Goal: Task Accomplishment & Management: Complete application form

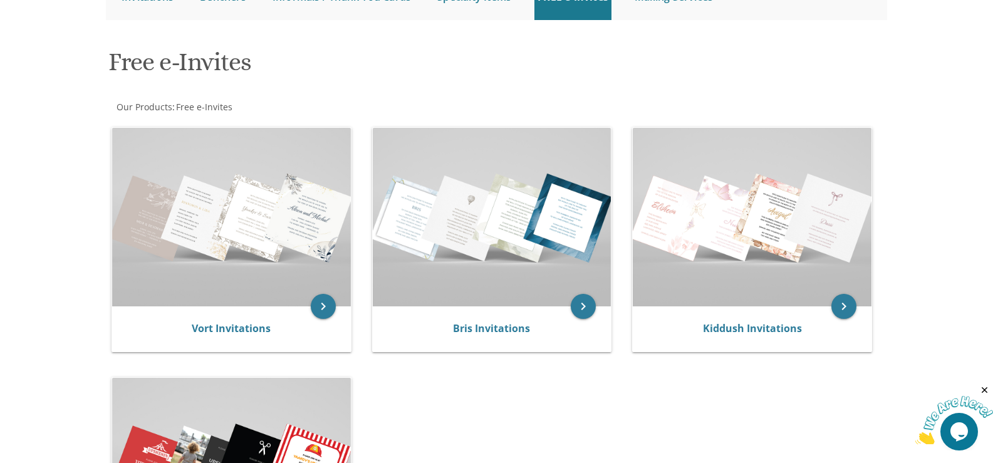
scroll to position [126, 0]
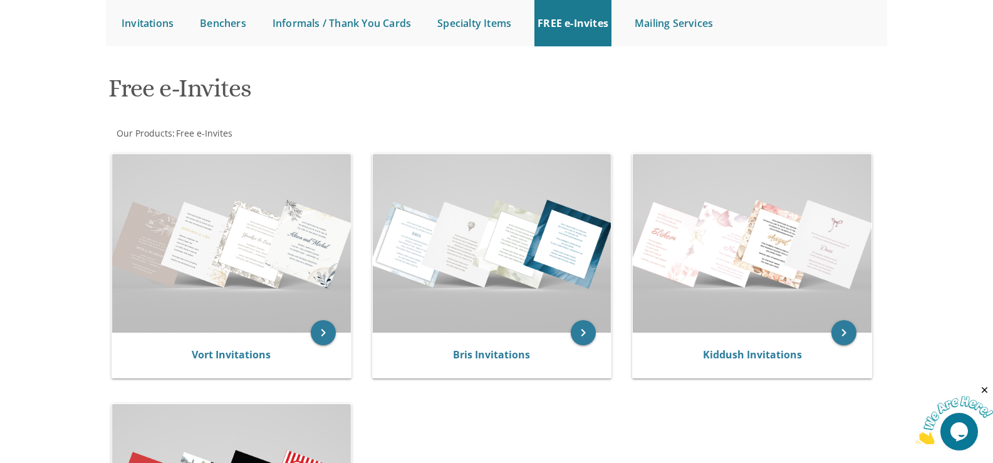
click at [984, 390] on icon "Close" at bounding box center [984, 389] width 11 height 11
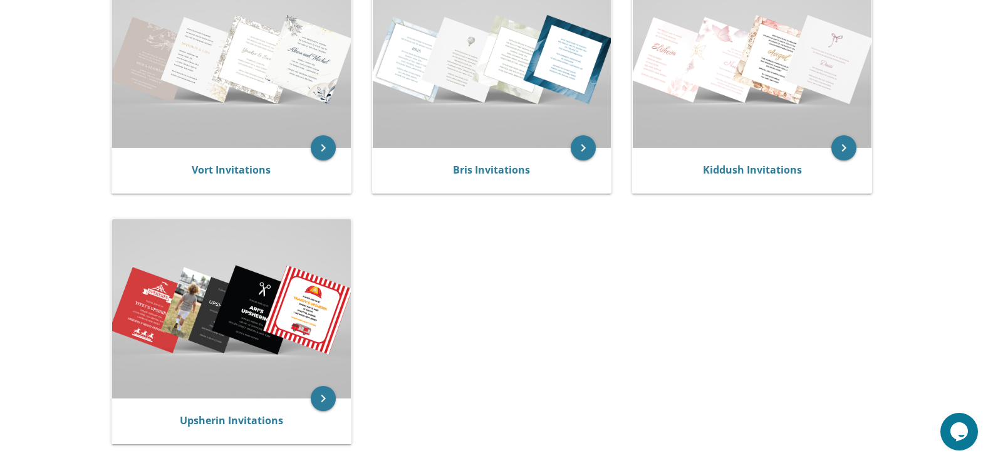
scroll to position [281, 0]
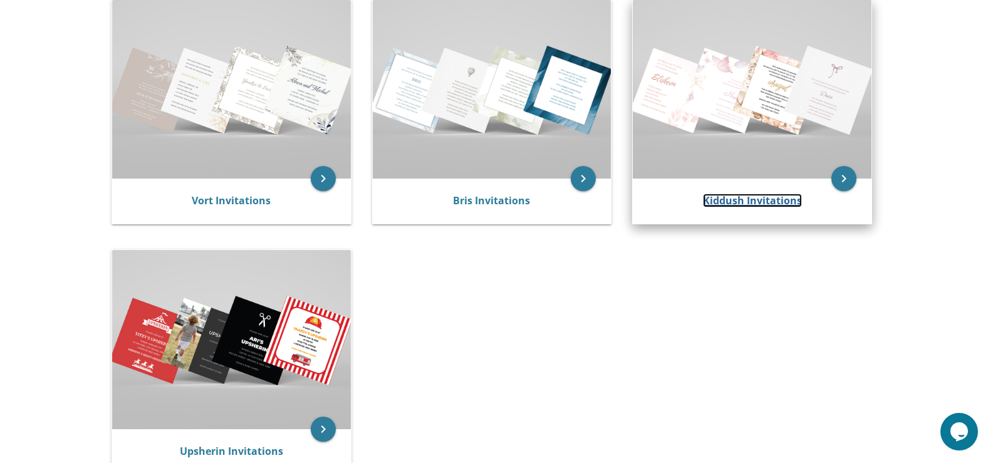
click at [739, 203] on link "Kiddush Invitations" at bounding box center [752, 200] width 99 height 14
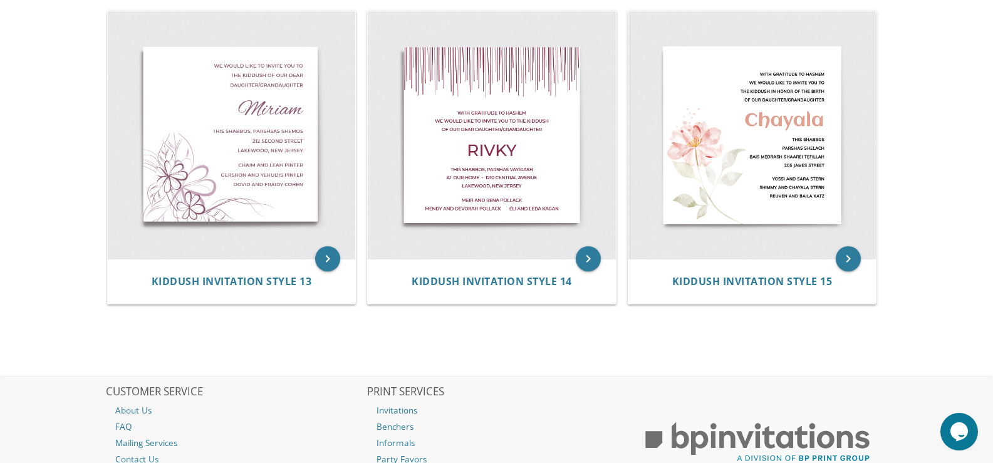
scroll to position [1604, 0]
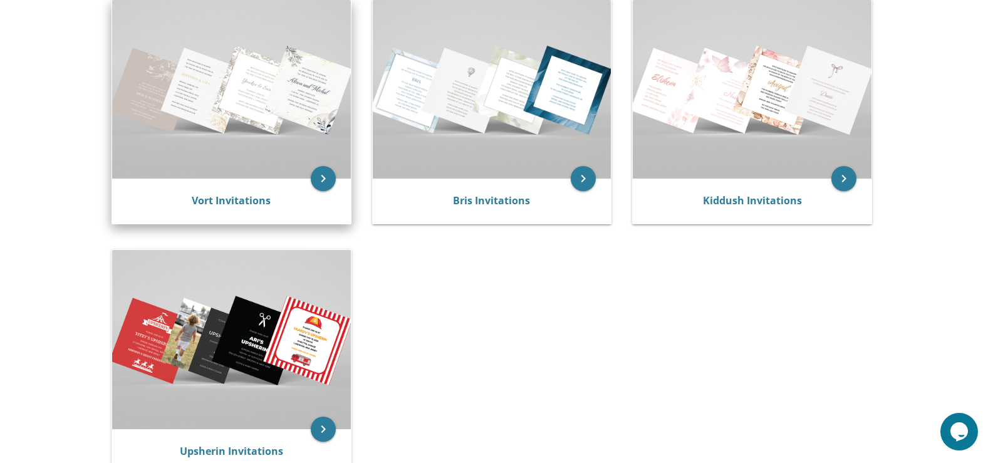
click at [208, 126] on img at bounding box center [231, 89] width 239 height 178
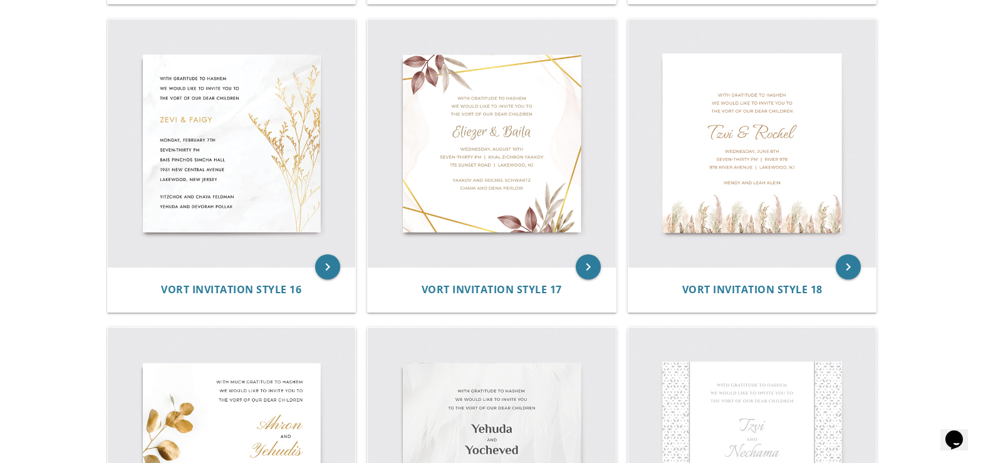
scroll to position [1816, 0]
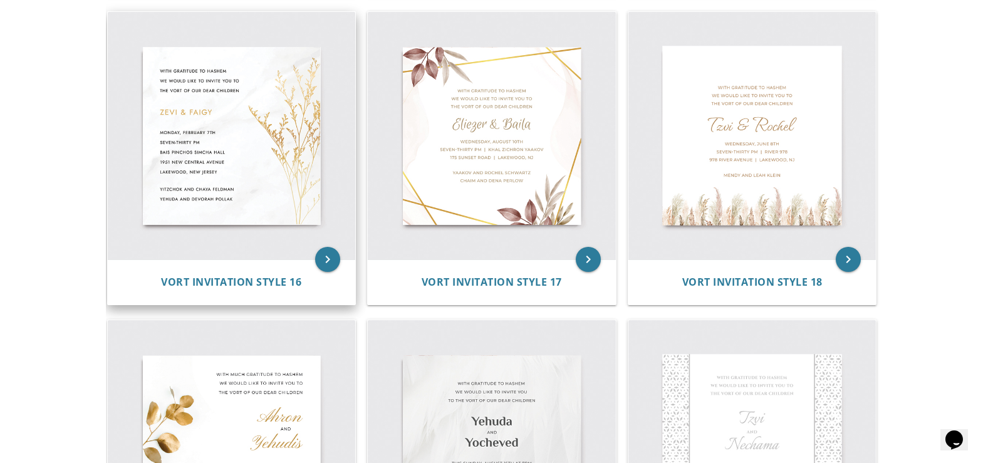
click at [249, 152] on img at bounding box center [232, 136] width 248 height 248
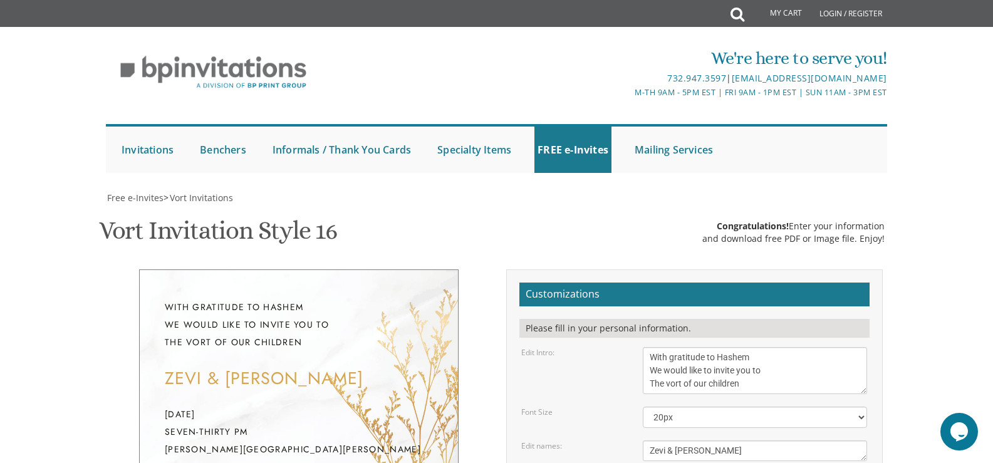
scroll to position [188, 0]
drag, startPoint x: 749, startPoint y: 199, endPoint x: 744, endPoint y: 193, distance: 7.1
click at [771, 347] on textarea "With gratitude to Hashem We would like to invite you to The vort of our children" at bounding box center [754, 370] width 224 height 47
drag, startPoint x: 750, startPoint y: 197, endPoint x: 759, endPoint y: 209, distance: 14.7
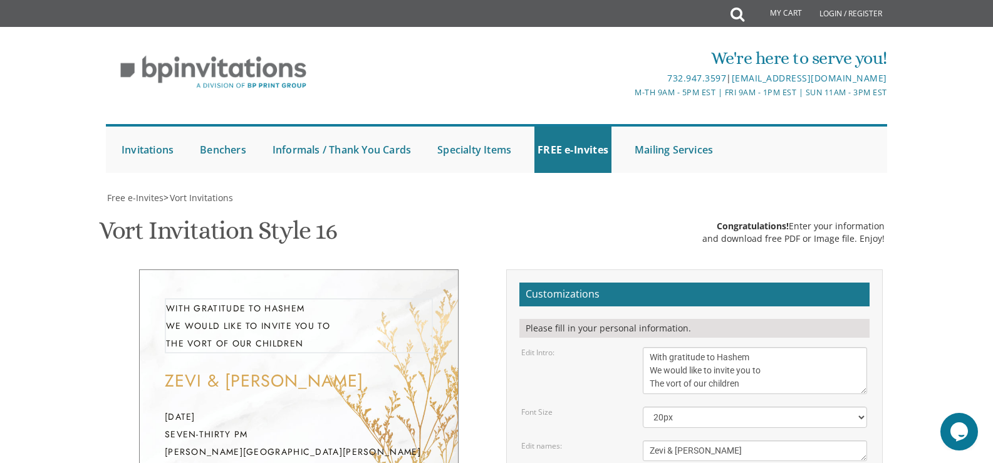
click at [711, 440] on textarea "Zevi & [PERSON_NAME]" at bounding box center [754, 450] width 224 height 21
drag, startPoint x: 710, startPoint y: 262, endPoint x: 629, endPoint y: 255, distance: 81.1
click at [629, 440] on div "Edit names: Zevi & [PERSON_NAME]" at bounding box center [694, 450] width 364 height 21
drag, startPoint x: 756, startPoint y: 354, endPoint x: 634, endPoint y: 273, distance: 146.9
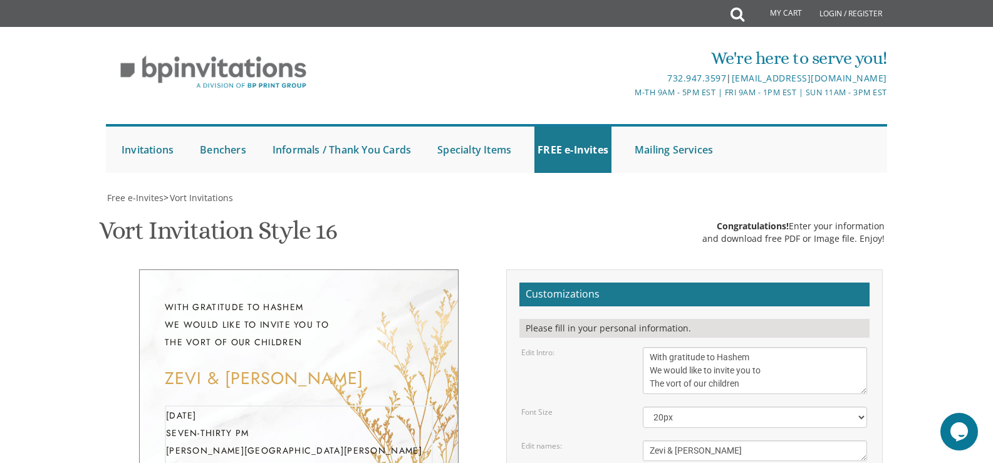
drag, startPoint x: 778, startPoint y: 395, endPoint x: 760, endPoint y: 392, distance: 18.4
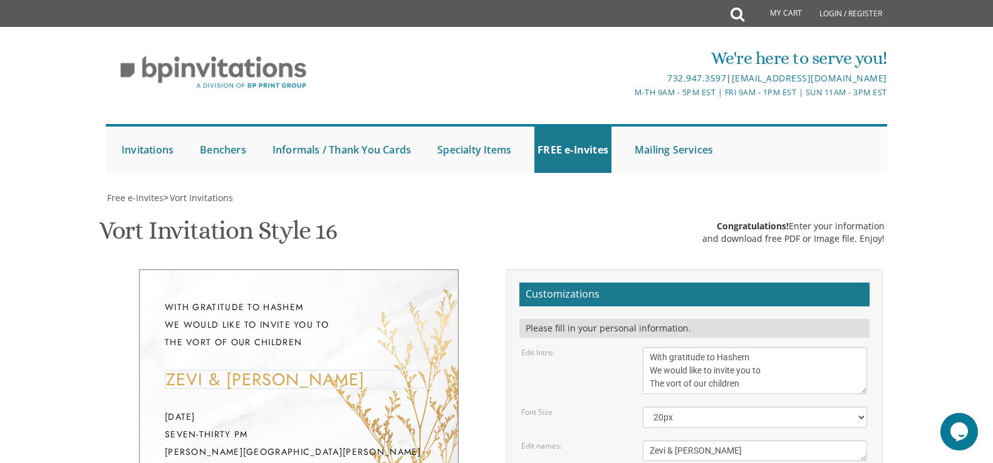
drag, startPoint x: 725, startPoint y: 268, endPoint x: 604, endPoint y: 267, distance: 120.9
click at [604, 440] on div "Edit names: Zevi & [PERSON_NAME]" at bounding box center [694, 450] width 364 height 21
type textarea "P"
drag, startPoint x: 649, startPoint y: 296, endPoint x: 751, endPoint y: 297, distance: 102.1
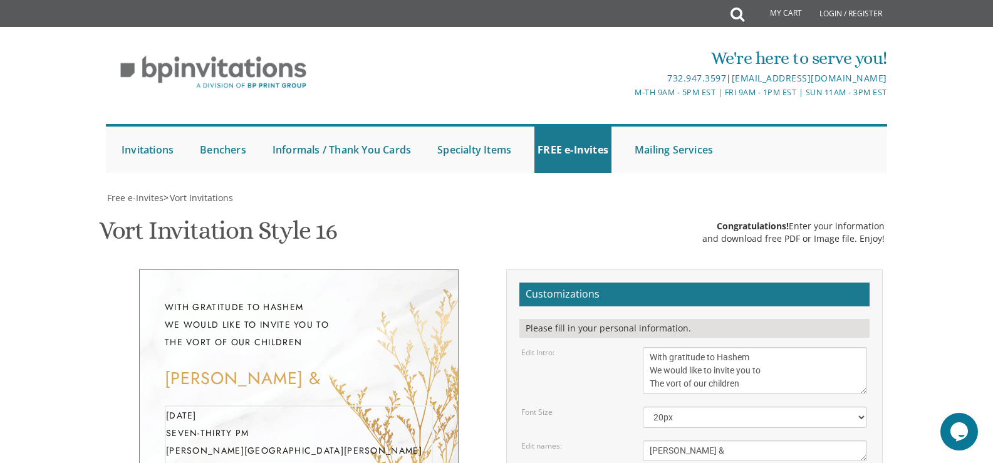
drag, startPoint x: 741, startPoint y: 299, endPoint x: 687, endPoint y: 299, distance: 54.5
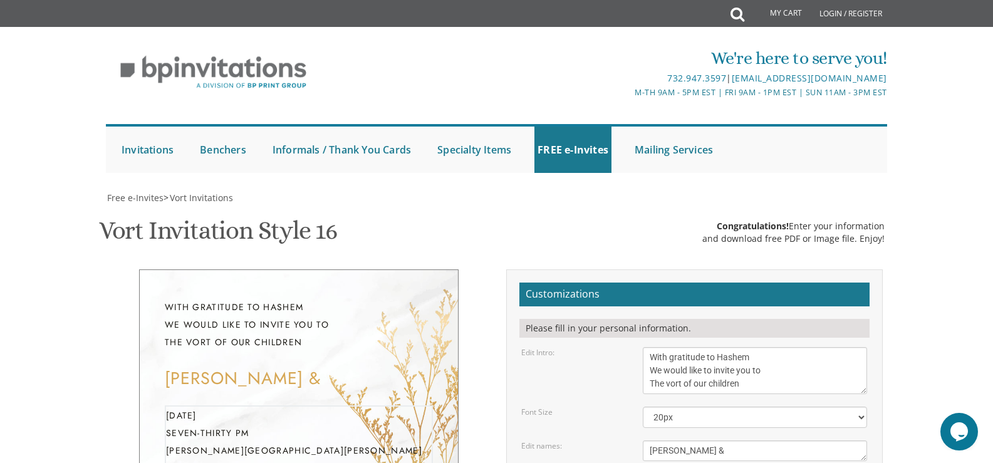
drag, startPoint x: 763, startPoint y: 344, endPoint x: 781, endPoint y: 358, distance: 23.2
drag, startPoint x: 768, startPoint y: 395, endPoint x: 632, endPoint y: 378, distance: 136.9
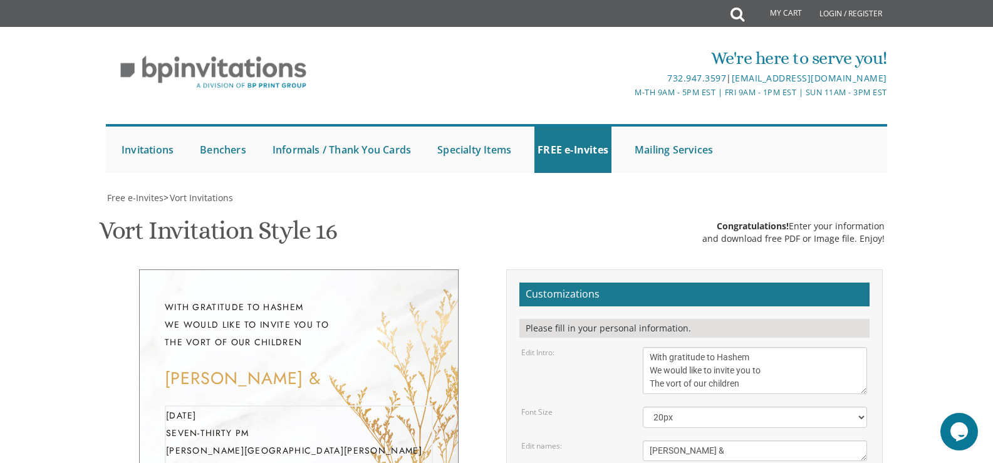
drag, startPoint x: 716, startPoint y: 348, endPoint x: 598, endPoint y: 269, distance: 142.2
drag, startPoint x: 645, startPoint y: 296, endPoint x: 749, endPoint y: 349, distance: 117.1
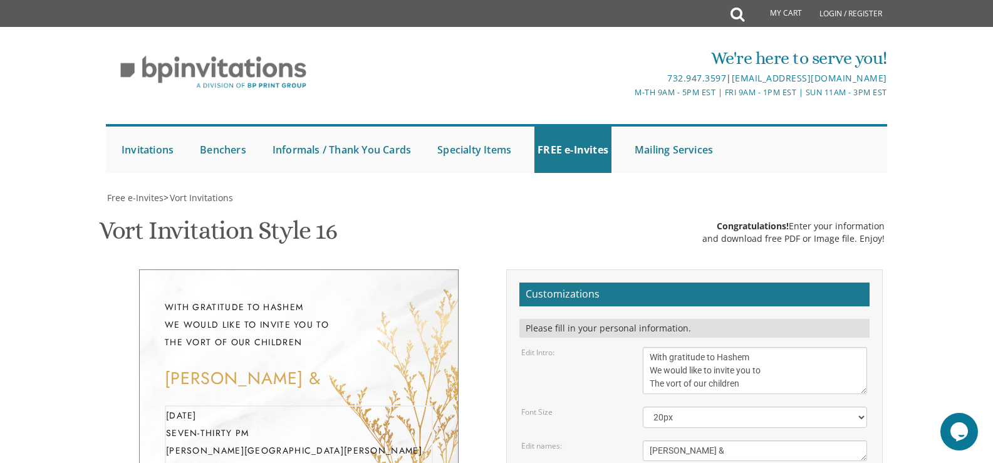
drag, startPoint x: 737, startPoint y: 354, endPoint x: 616, endPoint y: 283, distance: 140.0
click at [691, 440] on textarea "Zevi & [PERSON_NAME]" at bounding box center [754, 450] width 224 height 21
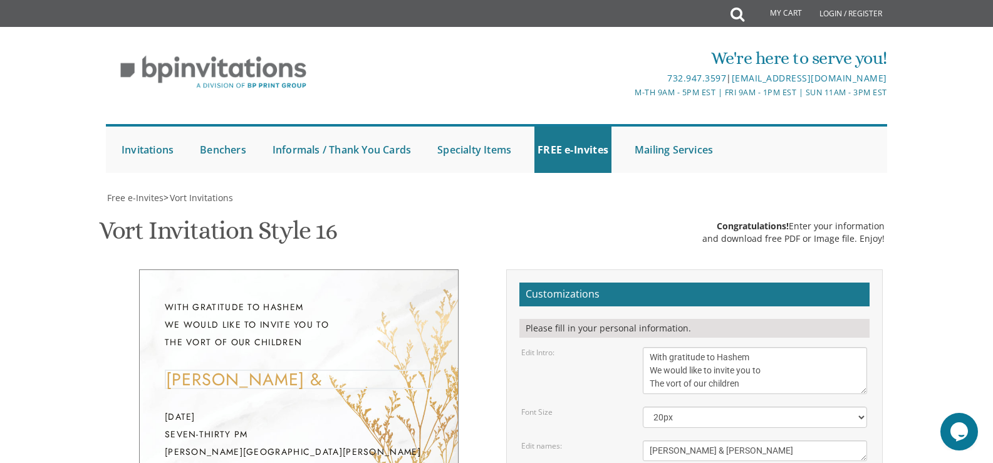
type textarea "[PERSON_NAME] & [PERSON_NAME]"
click at [716, 347] on textarea "With gratitude to Hashem We would like to invite you to The vort of our children" at bounding box center [754, 370] width 224 height 47
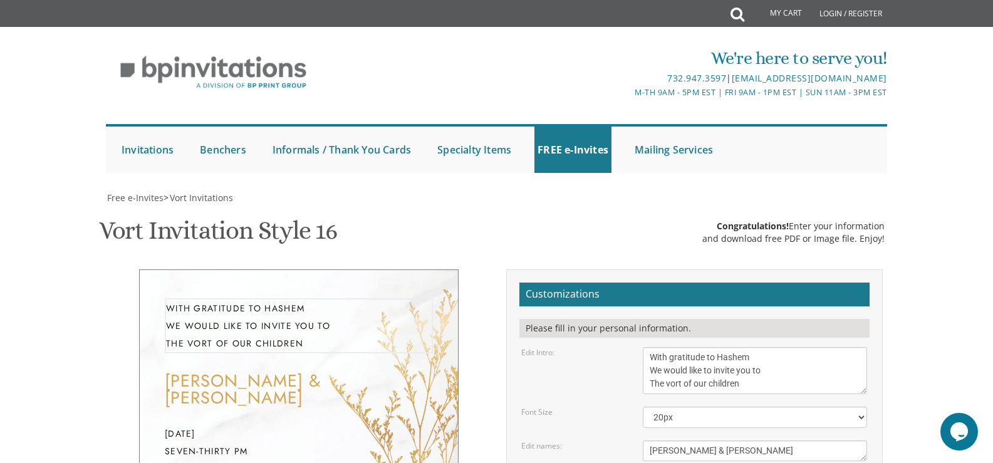
drag, startPoint x: 760, startPoint y: 199, endPoint x: 597, endPoint y: 155, distance: 169.4
type textarea "Please join us for a sheva brachos in honor of"
click at [688, 440] on textarea "Zevi & [PERSON_NAME]" at bounding box center [754, 450] width 224 height 21
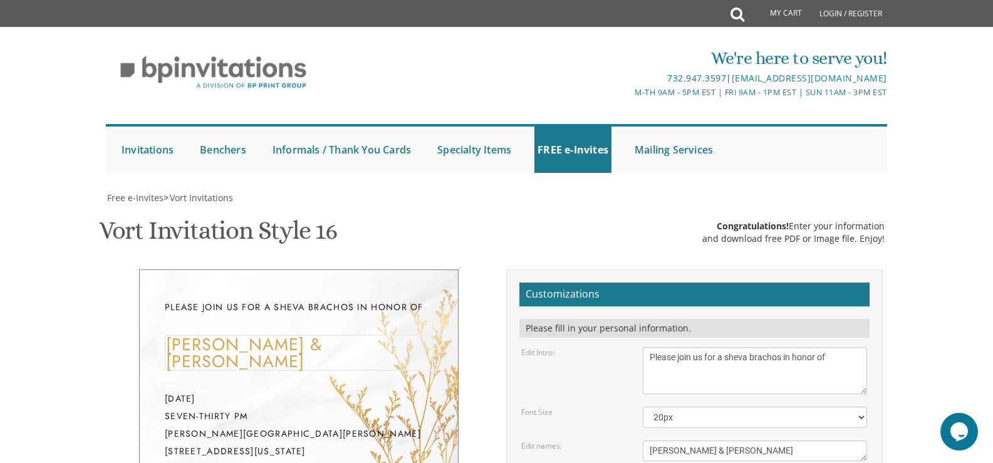
drag, startPoint x: 681, startPoint y: 298, endPoint x: 621, endPoint y: 286, distance: 61.4
drag, startPoint x: 732, startPoint y: 297, endPoint x: 699, endPoint y: 299, distance: 33.2
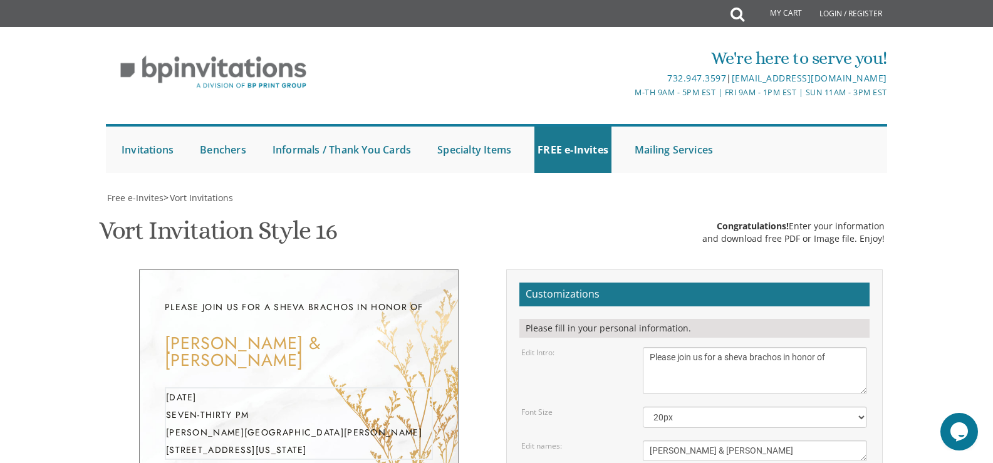
drag, startPoint x: 694, startPoint y: 313, endPoint x: 677, endPoint y: 314, distance: 17.5
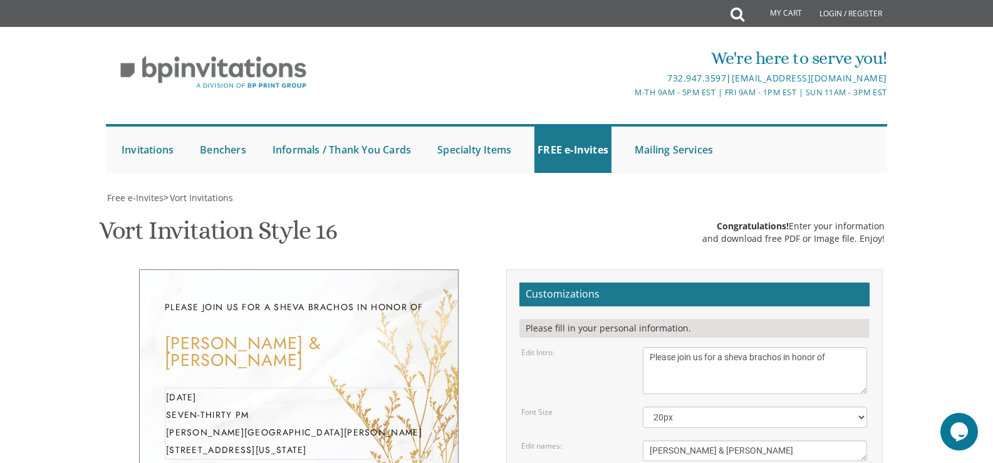
drag, startPoint x: 753, startPoint y: 319, endPoint x: 623, endPoint y: 314, distance: 130.3
drag, startPoint x: 763, startPoint y: 322, endPoint x: 648, endPoint y: 326, distance: 115.3
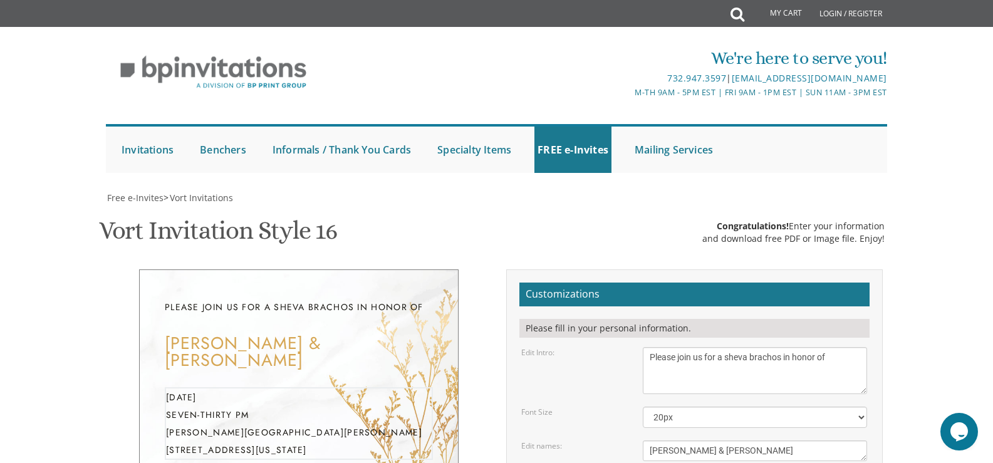
drag, startPoint x: 786, startPoint y: 341, endPoint x: 648, endPoint y: 338, distance: 138.4
drag, startPoint x: 744, startPoint y: 348, endPoint x: 626, endPoint y: 356, distance: 118.0
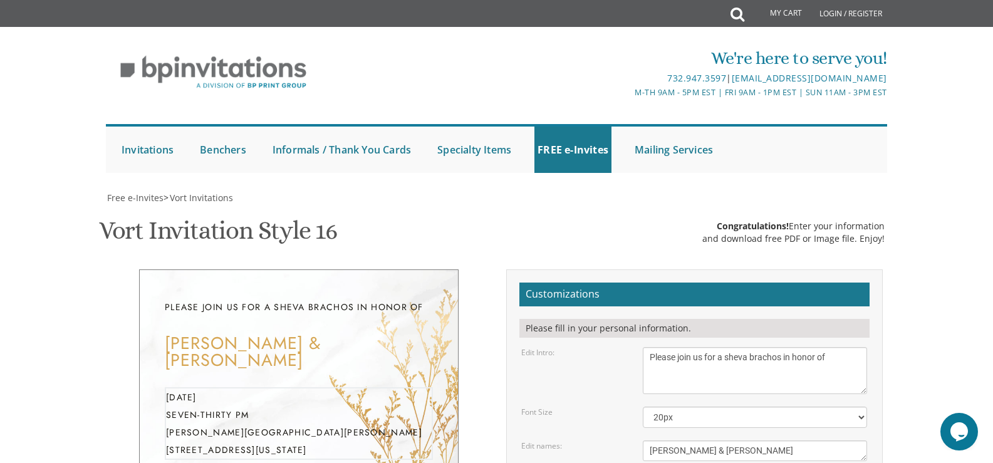
type textarea "[DATE] Seven-Fifteen PM Cucina Modern Kitchen [STREET_ADDRESS][US_STATE]"
drag, startPoint x: 765, startPoint y: 393, endPoint x: 588, endPoint y: 373, distance: 177.7
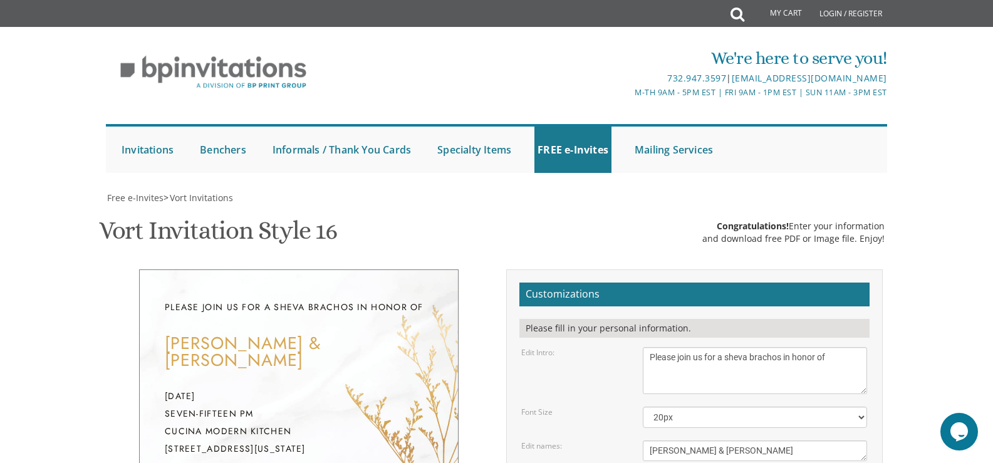
type textarea "[PERSON_NAME] & [PERSON_NAME] Shloimie & Shainla [PERSON_NAME] & [PERSON_NAME] …"
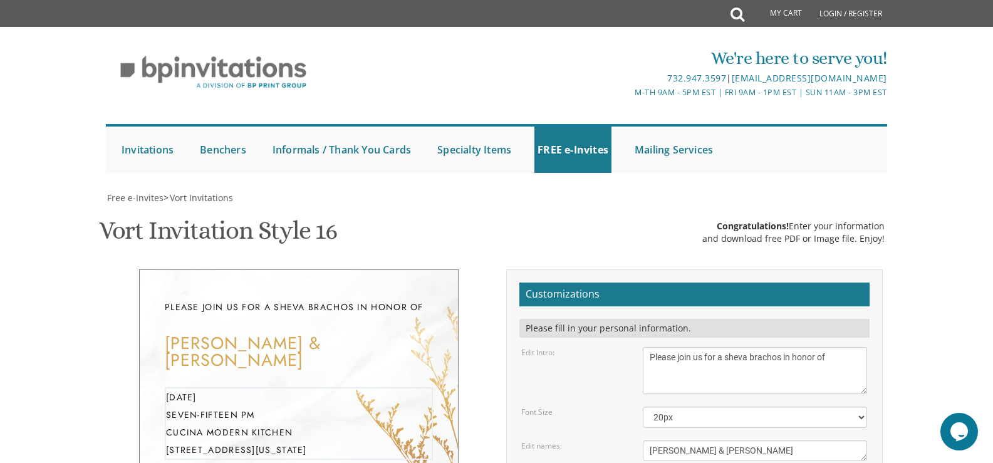
click at [713, 347] on textarea "With gratitude to Hashem We would like to invite you to The vort of our children" at bounding box center [754, 370] width 224 height 47
drag, startPoint x: 601, startPoint y: 242, endPoint x: 599, endPoint y: 250, distance: 8.5
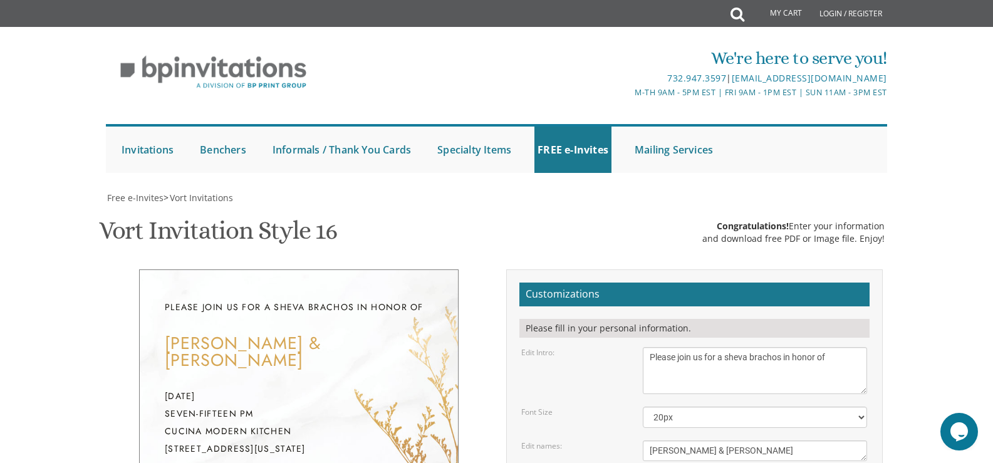
type input "[EMAIL_ADDRESS][DOMAIN_NAME]"
